Goal: Task Accomplishment & Management: Use online tool/utility

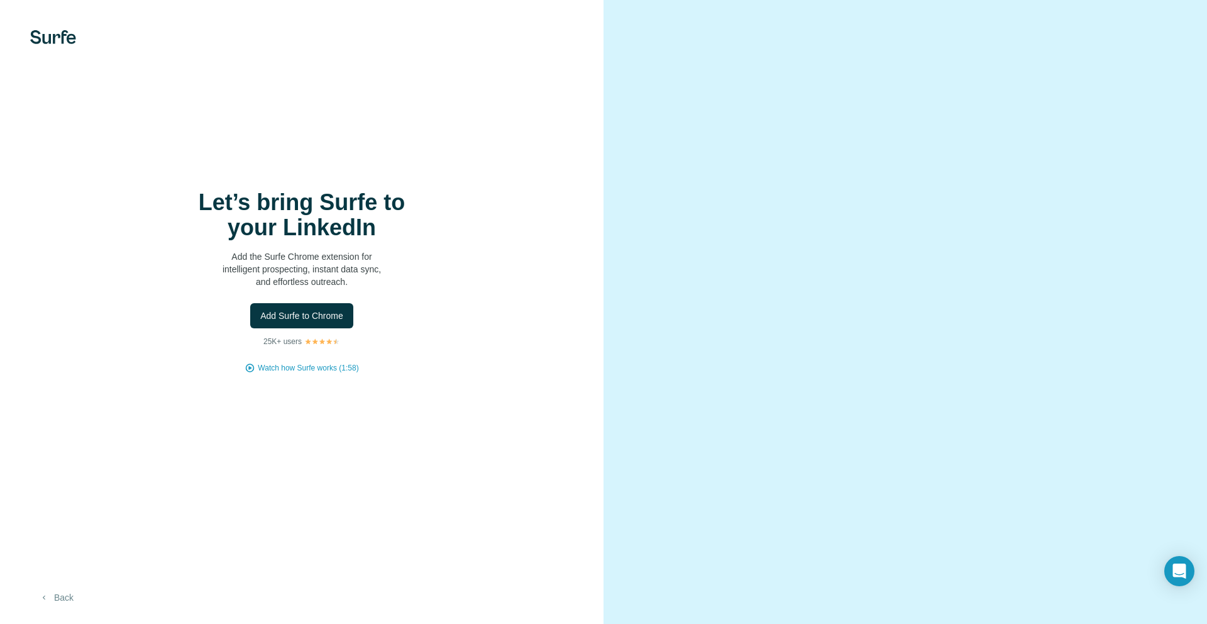
click at [35, 595] on button "Back" at bounding box center [56, 597] width 52 height 23
click at [53, 38] on img at bounding box center [53, 37] width 46 height 14
click at [72, 589] on button "Back" at bounding box center [56, 597] width 52 height 23
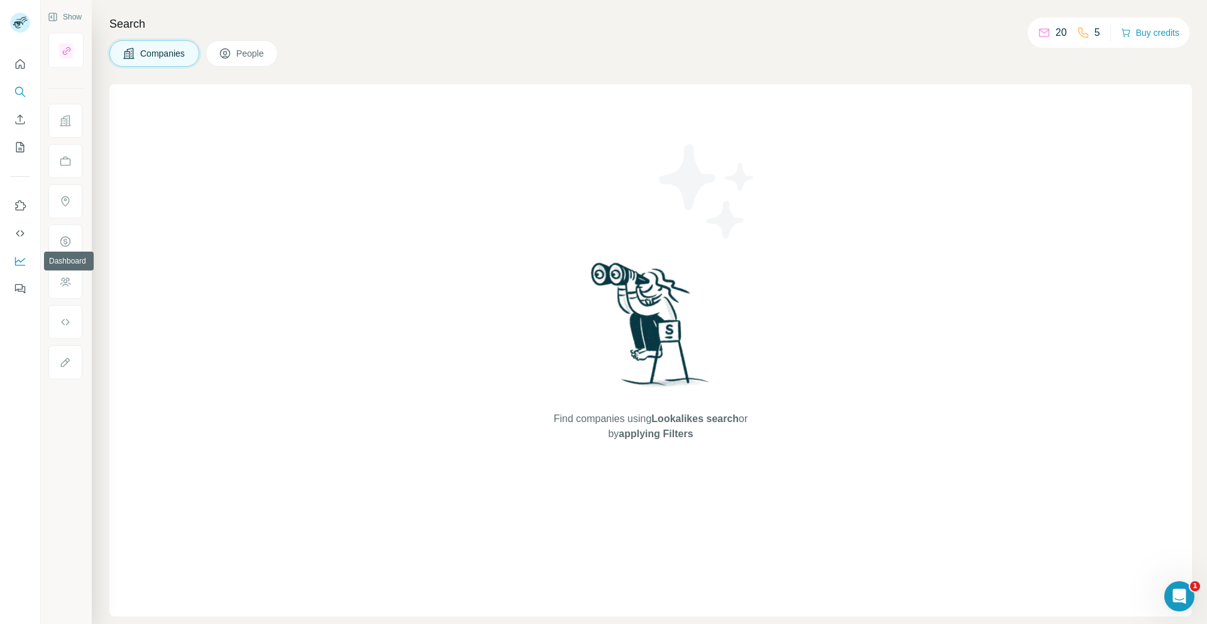
click at [23, 267] on icon "Dashboard" at bounding box center [20, 261] width 13 height 13
